Goal: Find specific page/section: Find specific page/section

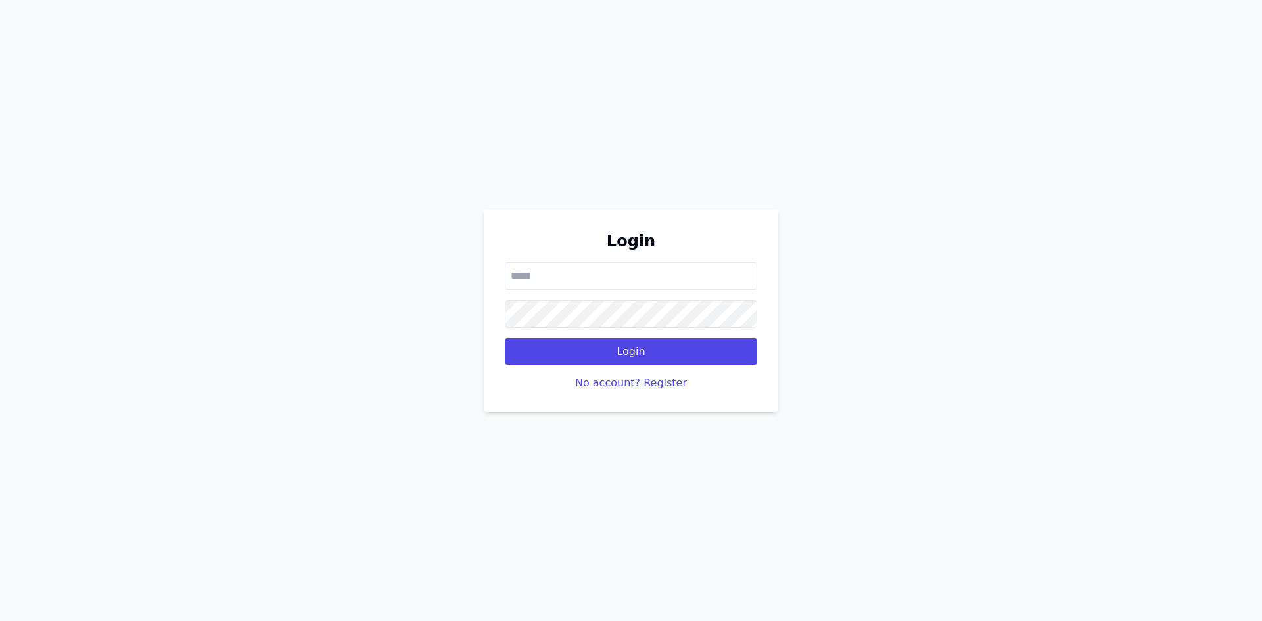
click at [528, 275] on input "email" at bounding box center [631, 276] width 252 height 28
type input "**********"
click at [505, 339] on button "Login" at bounding box center [631, 352] width 252 height 26
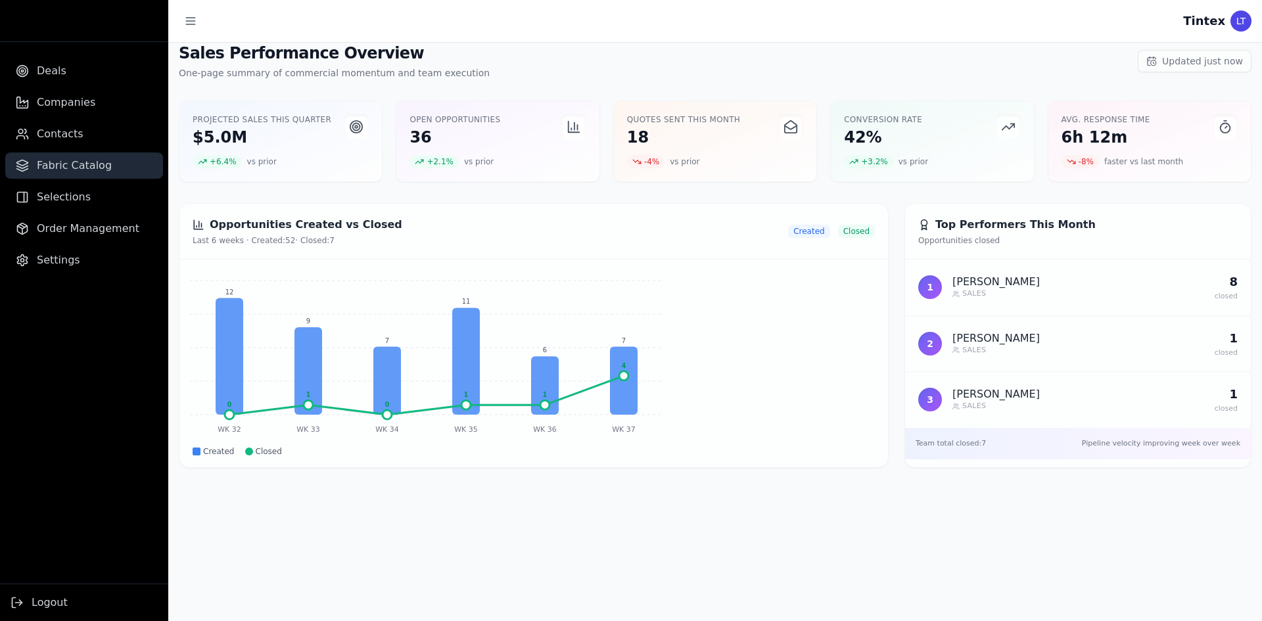
click at [98, 160] on span "Fabric Catalog" at bounding box center [74, 166] width 75 height 16
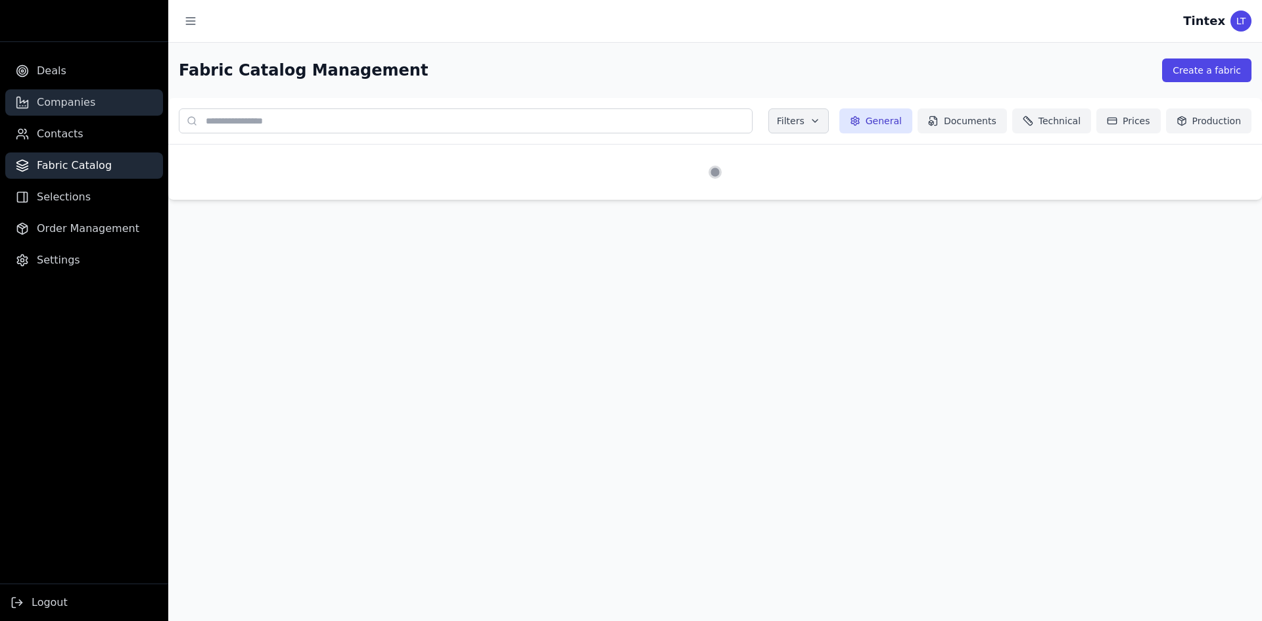
click at [68, 95] on span "Companies" at bounding box center [66, 103] width 59 height 16
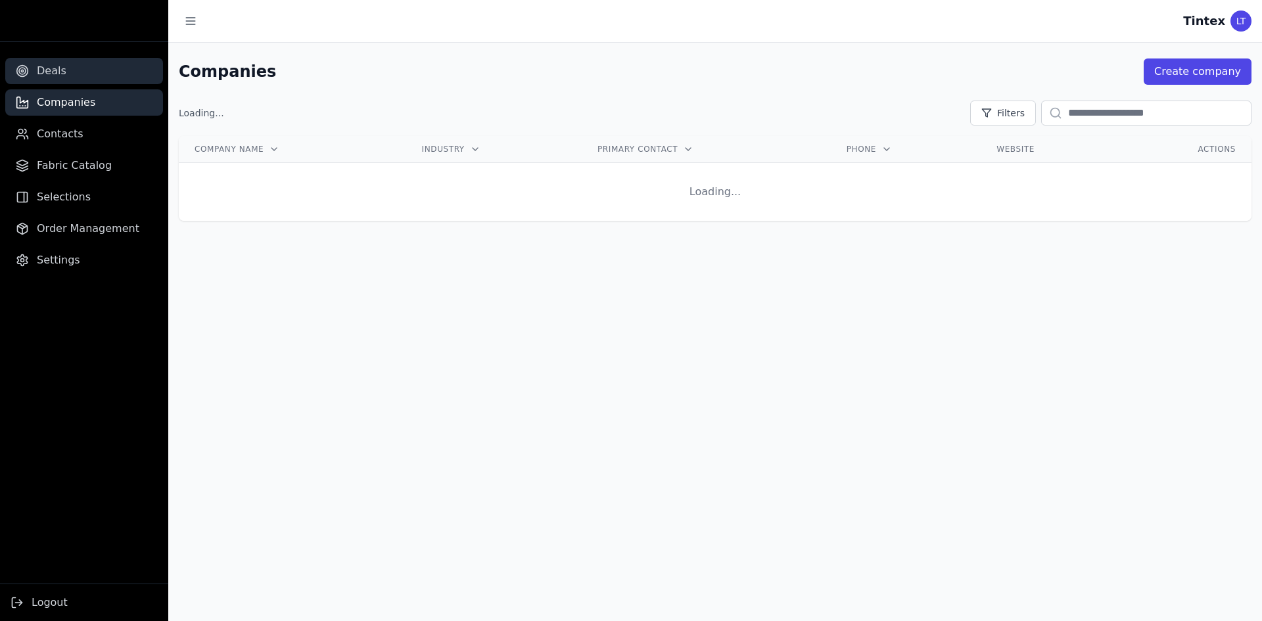
click at [71, 72] on link "Deals" at bounding box center [84, 71] width 158 height 26
